Goal: Task Accomplishment & Management: Complete application form

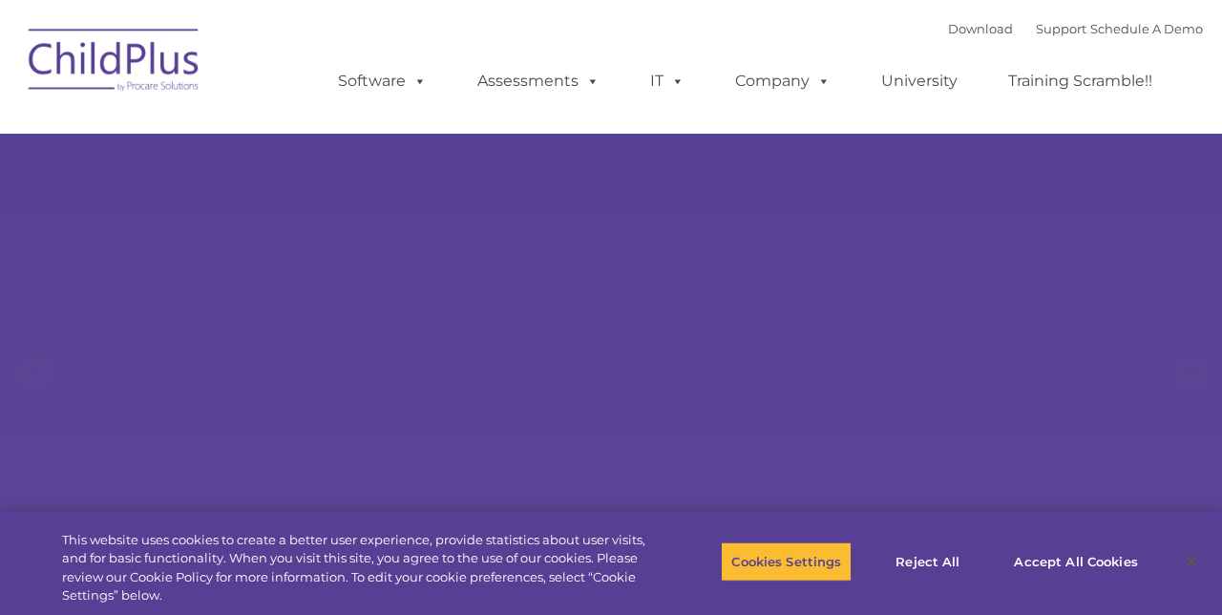
select select "MEDIUM"
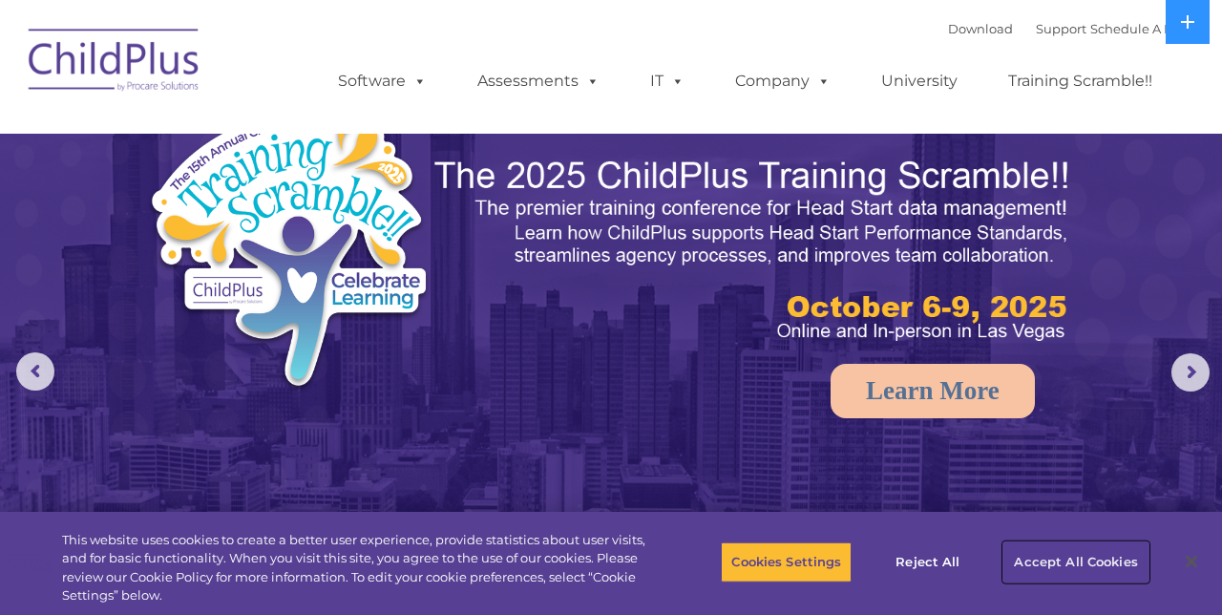
click at [1092, 567] on button "Accept All Cookies" at bounding box center [1075, 562] width 144 height 40
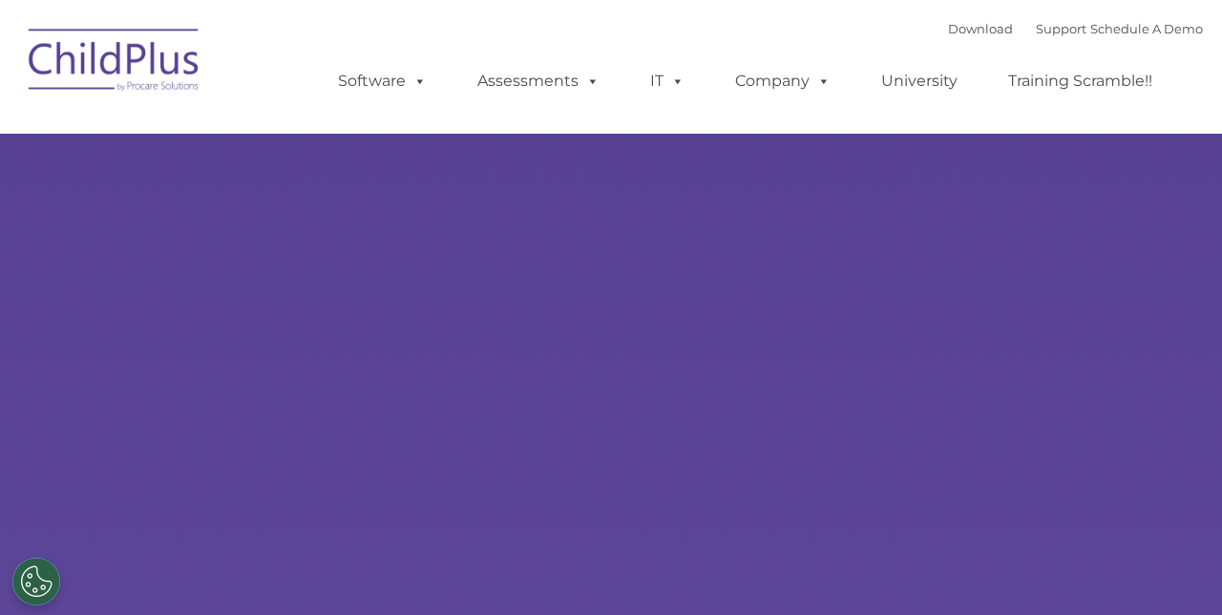
type input ""
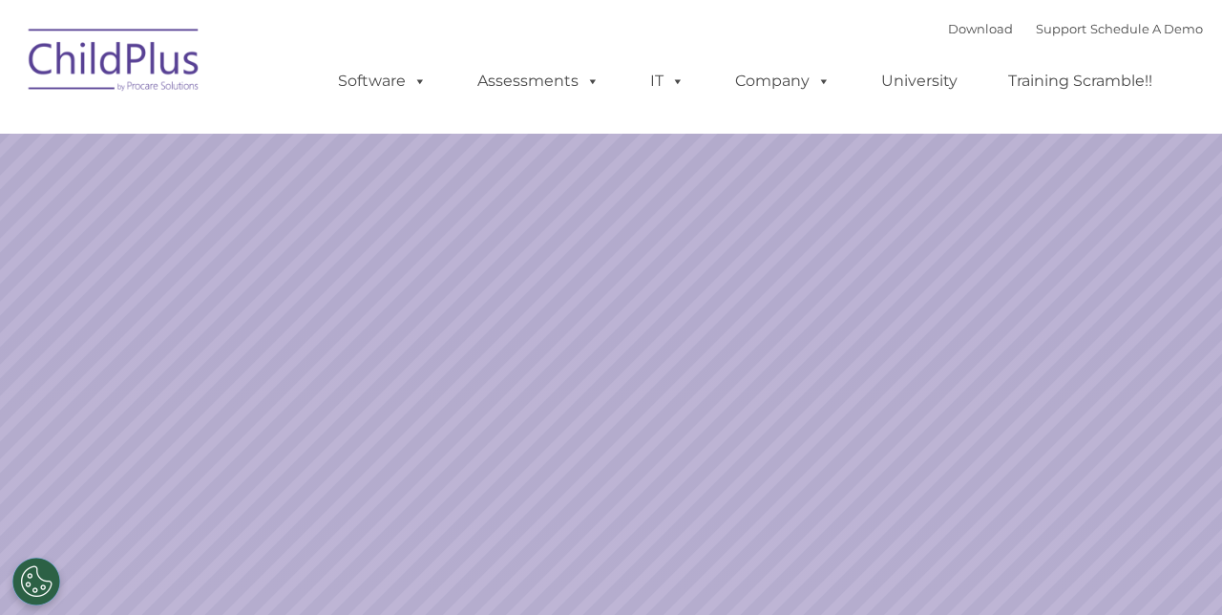
select select "MEDIUM"
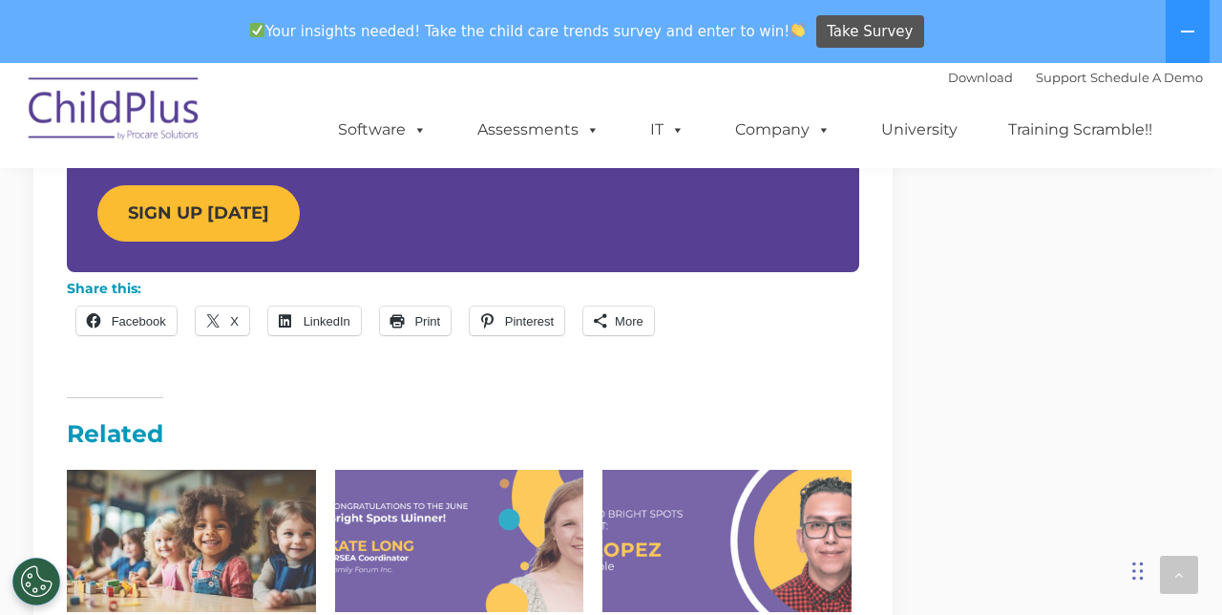
scroll to position [2036, 0]
